Goal: Complete application form: Complete application form

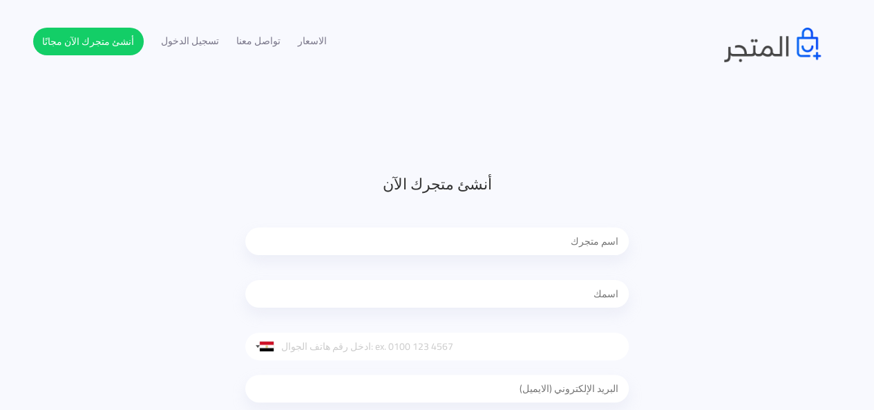
click at [534, 252] on input "text" at bounding box center [437, 241] width 384 height 28
drag, startPoint x: 528, startPoint y: 290, endPoint x: 522, endPoint y: 303, distance: 15.2
click at [522, 303] on input "text" at bounding box center [437, 294] width 384 height 28
type input "مالك"
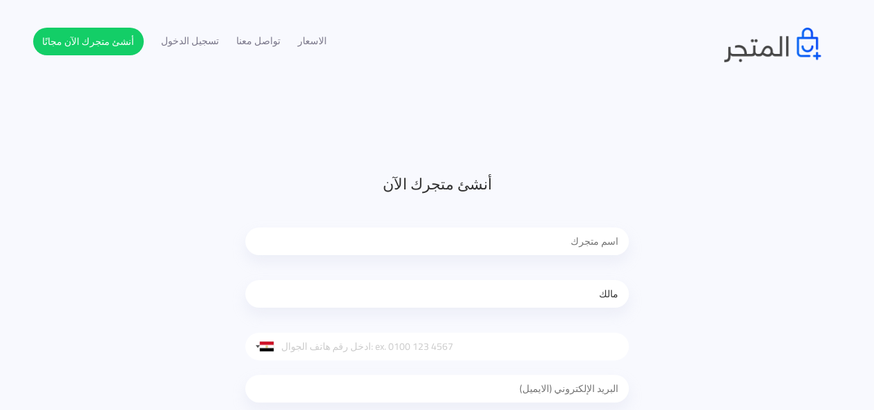
click at [516, 234] on input "text" at bounding box center [437, 241] width 384 height 28
click at [351, 252] on input "text" at bounding box center [437, 241] width 384 height 28
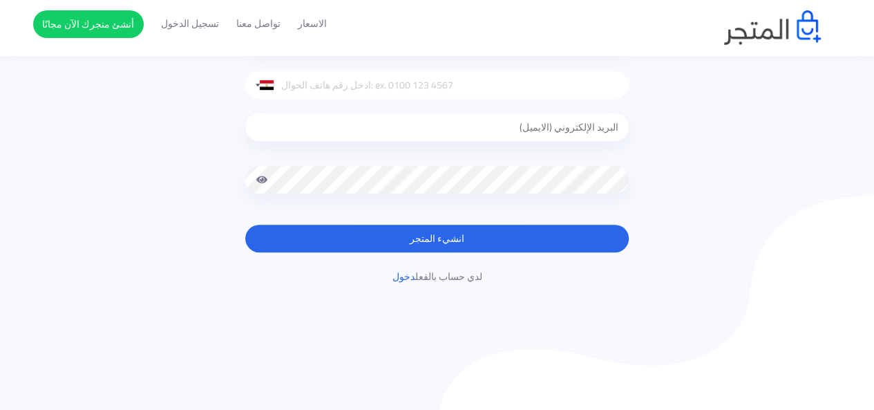
scroll to position [263, 0]
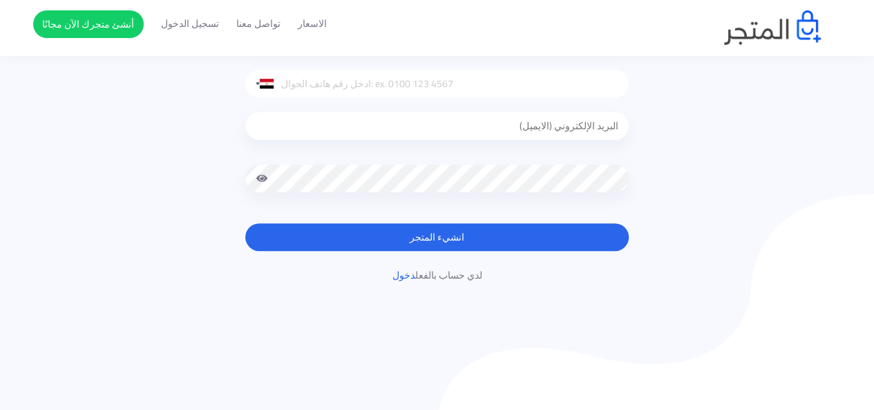
type input "ن"
click at [444, 241] on button "انشيء المتجر" at bounding box center [437, 237] width 384 height 28
drag, startPoint x: 444, startPoint y: 241, endPoint x: 434, endPoint y: 270, distance: 30.6
click at [434, 270] on div "أنشئ متجرك الآن ن مالك [GEOGRAPHIC_DATA] +1 [GEOGRAPHIC_DATA] +44 [GEOGRAPHIC_D…" at bounding box center [437, 96] width 404 height 373
click at [456, 236] on button "انشيء المتجر" at bounding box center [437, 237] width 384 height 28
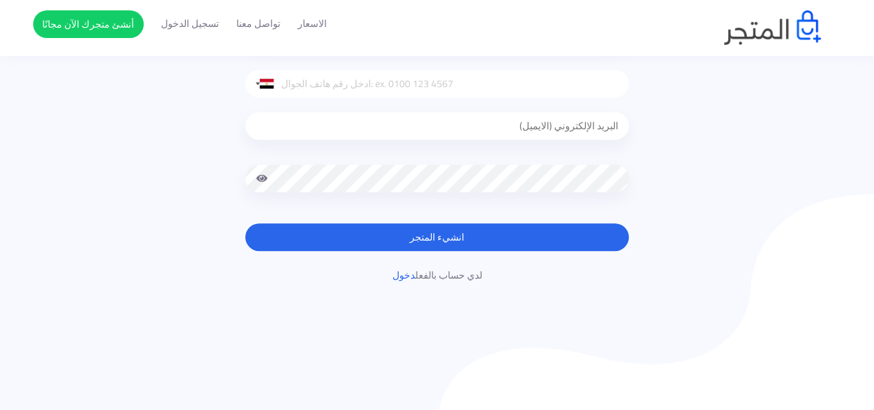
click at [456, 236] on button "انشيء المتجر" at bounding box center [437, 237] width 384 height 28
click at [451, 160] on div at bounding box center [437, 128] width 384 height 63
click at [463, 136] on input "email" at bounding box center [437, 126] width 384 height 28
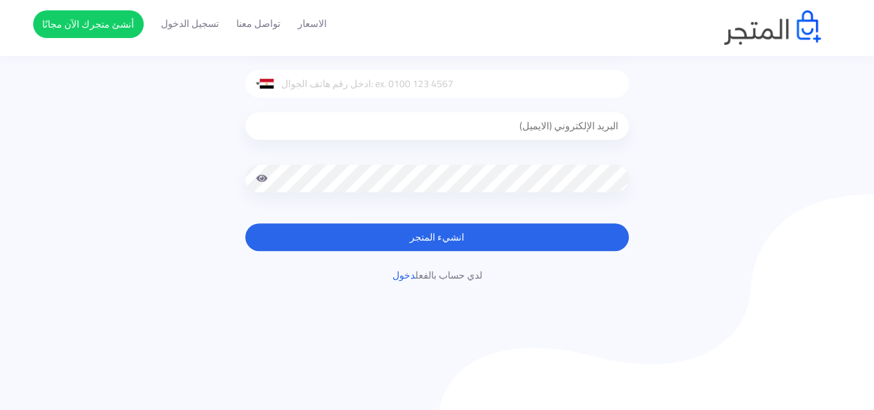
click at [463, 136] on input "email" at bounding box center [437, 126] width 384 height 28
drag, startPoint x: 463, startPoint y: 136, endPoint x: 490, endPoint y: 122, distance: 30.6
click at [490, 122] on input "email" at bounding box center [437, 126] width 384 height 28
click at [435, 234] on button "انشيء المتجر" at bounding box center [437, 237] width 384 height 28
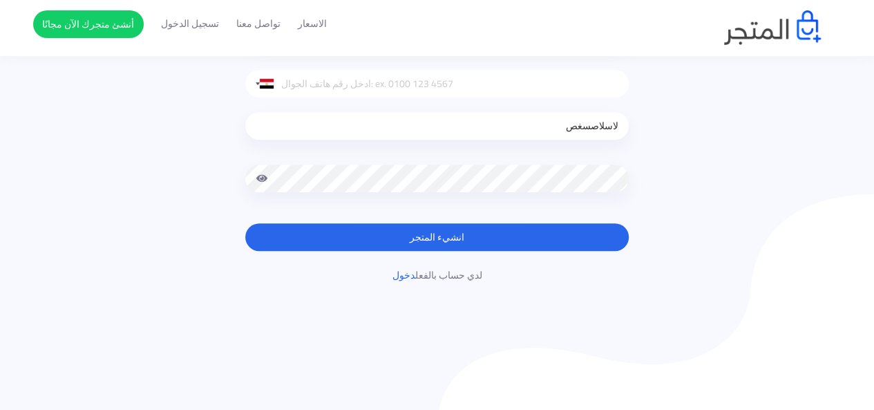
click at [435, 234] on button "انشيء المتجر" at bounding box center [437, 237] width 384 height 28
click at [433, 240] on button "انشيء المتجر" at bounding box center [437, 237] width 384 height 28
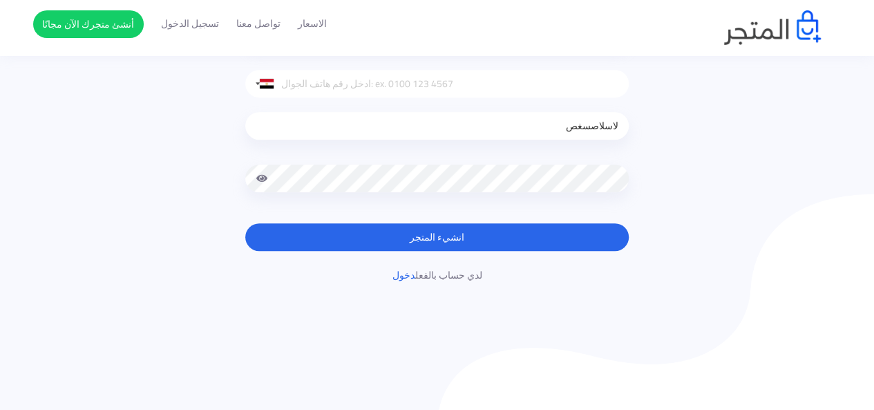
drag, startPoint x: 512, startPoint y: 162, endPoint x: 529, endPoint y: 131, distance: 35.3
click at [529, 131] on div "لاسلاصسغص" at bounding box center [437, 154] width 384 height 115
click at [529, 131] on input "لاسلاصسغص" at bounding box center [437, 126] width 384 height 28
type input "ل"
type input "ي"
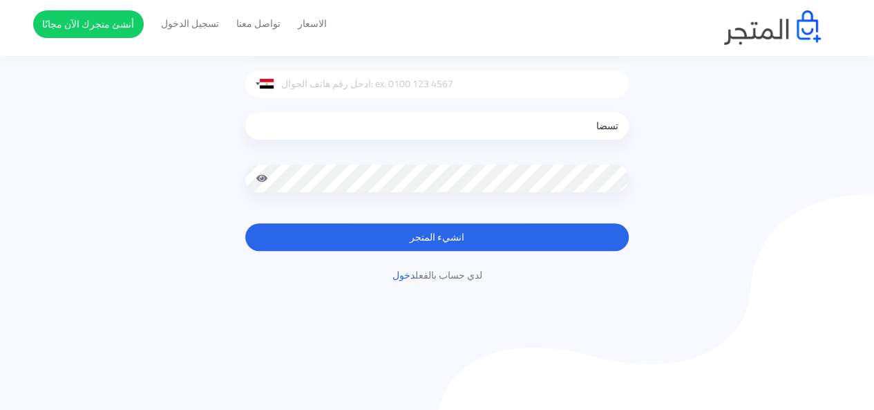
click at [484, 229] on button "انشيء المتجر" at bounding box center [437, 237] width 384 height 28
click at [496, 133] on input "تسضا" at bounding box center [437, 126] width 384 height 28
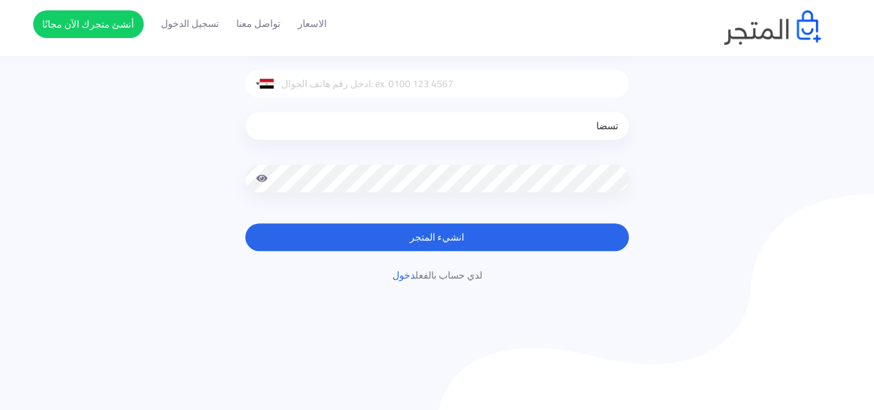
click at [496, 133] on input "تسضا" at bounding box center [437, 126] width 384 height 28
click at [496, 133] on input "تسضاسسص" at bounding box center [437, 126] width 384 height 28
drag, startPoint x: 586, startPoint y: 122, endPoint x: 563, endPoint y: 129, distance: 23.8
click at [563, 129] on input "تسضاسسص" at bounding box center [437, 126] width 384 height 28
type input "ت"
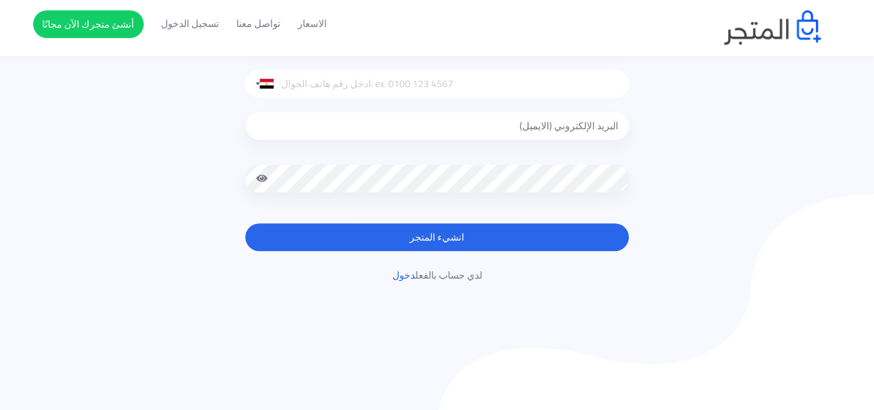
click at [563, 129] on input "email" at bounding box center [437, 126] width 384 height 28
click at [131, 16] on link "أنشئ متجرك الآن مجانًا" at bounding box center [88, 24] width 111 height 28
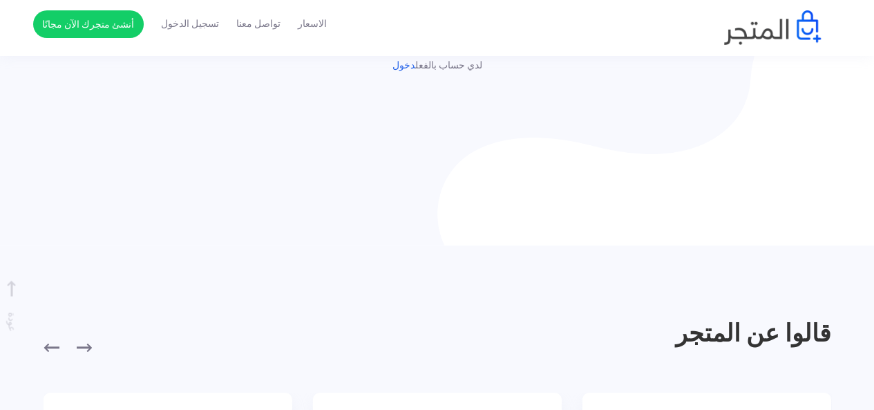
scroll to position [444, 0]
